Goal: Check status

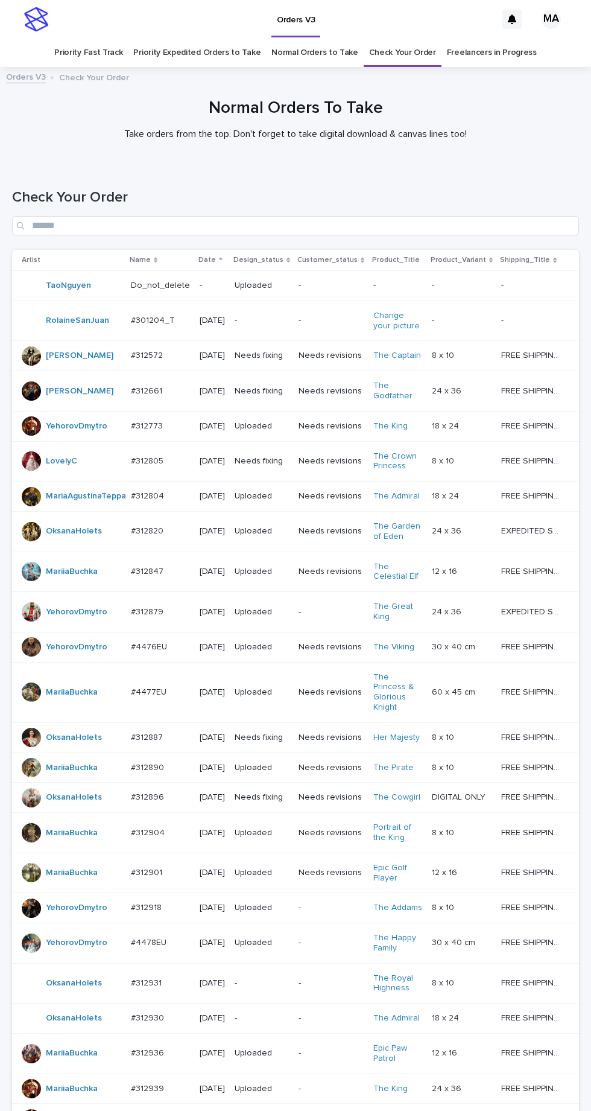
scroll to position [253, 0]
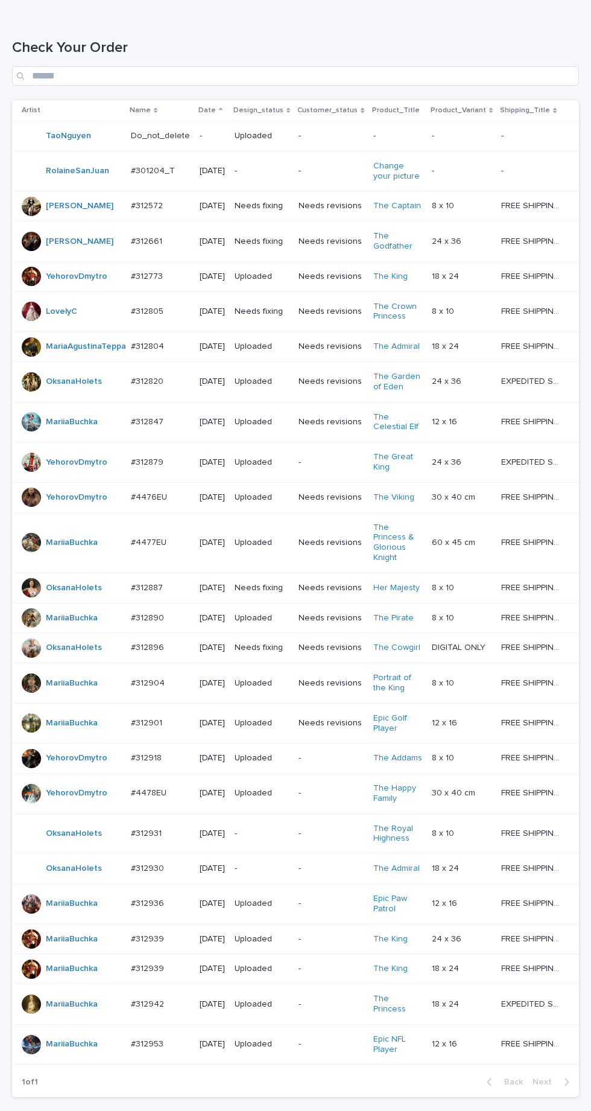
scroll to position [253, 0]
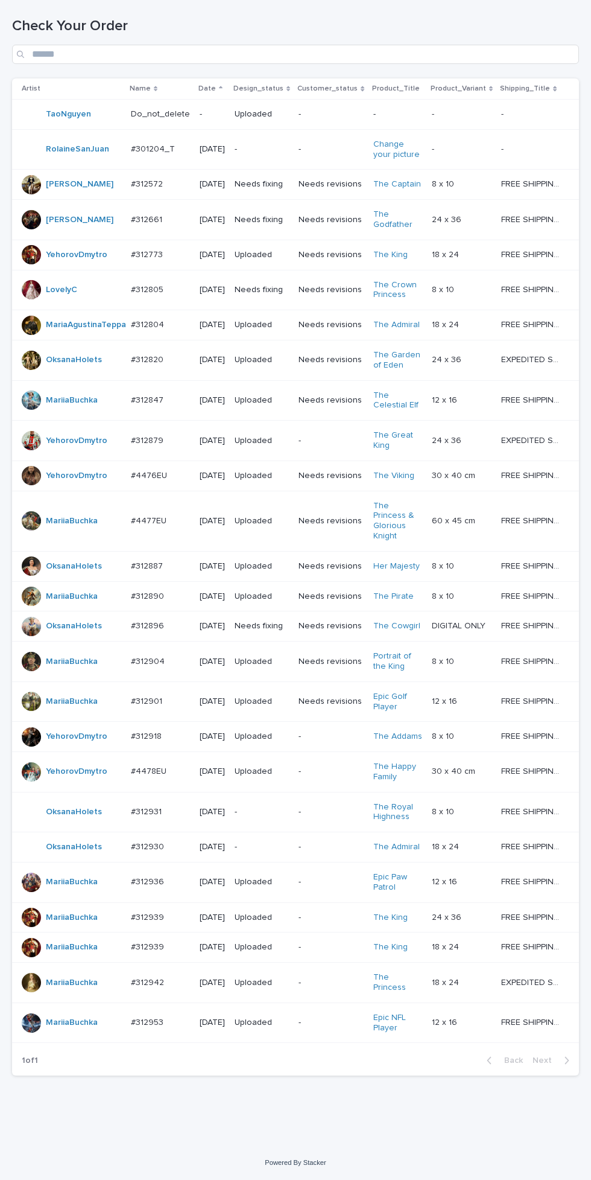
scroll to position [185, 0]
